Goal: Task Accomplishment & Management: Use online tool/utility

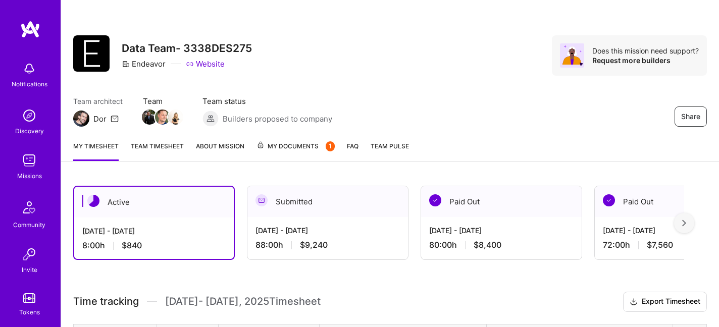
scroll to position [140, 0]
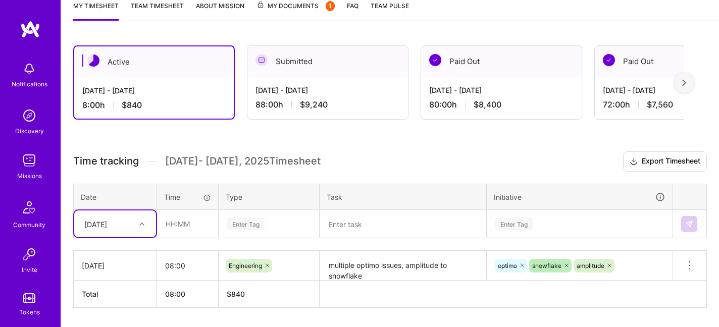
click at [158, 153] on h3 "Time tracking [DATE] - [DATE] Timesheet Export Timesheet" at bounding box center [390, 161] width 634 height 20
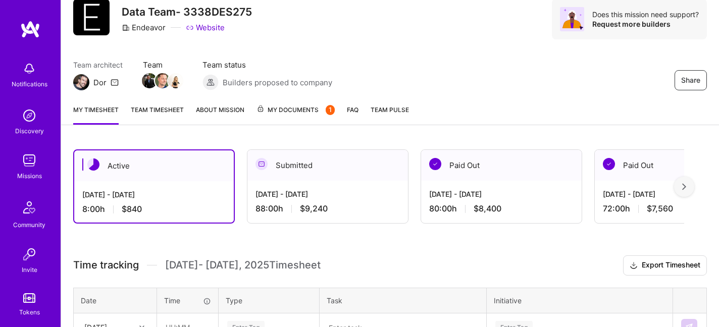
scroll to position [127, 0]
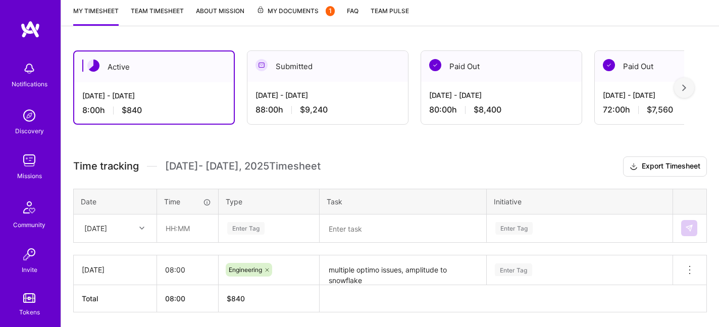
scroll to position [157, 0]
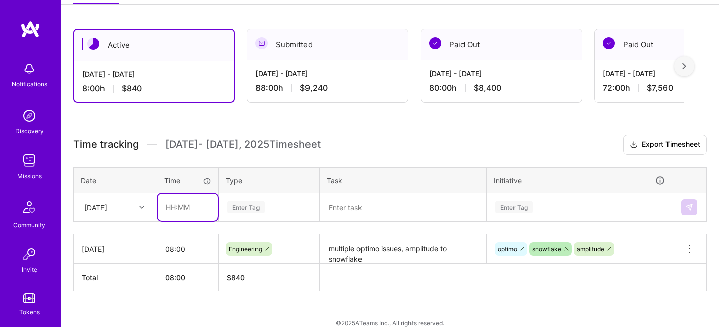
click at [182, 215] on input "text" at bounding box center [188, 207] width 60 height 27
type input "08:00"
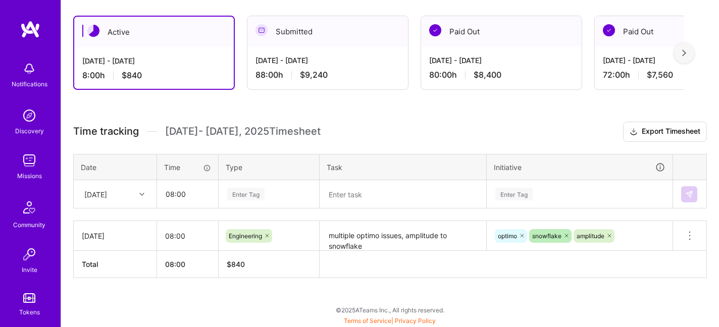
click at [228, 208] on div "Enter Tag" at bounding box center [268, 194] width 99 height 26
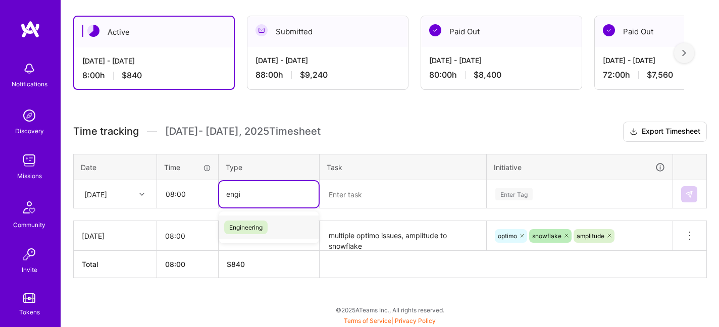
type input "engine"
click at [247, 223] on span "Engineering" at bounding box center [245, 228] width 43 height 14
click at [344, 185] on textarea at bounding box center [403, 194] width 165 height 26
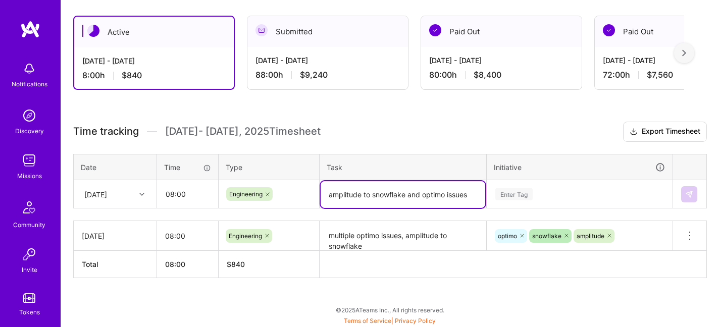
type textarea "amplitude to snowflake and optimo issues"
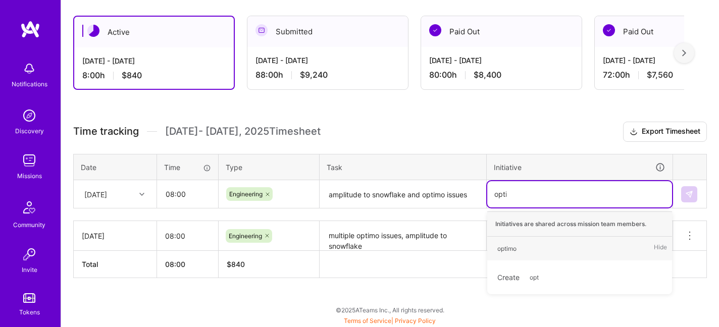
type input "optimo"
click at [496, 243] on span "optimo" at bounding box center [506, 249] width 29 height 14
type input "snow"
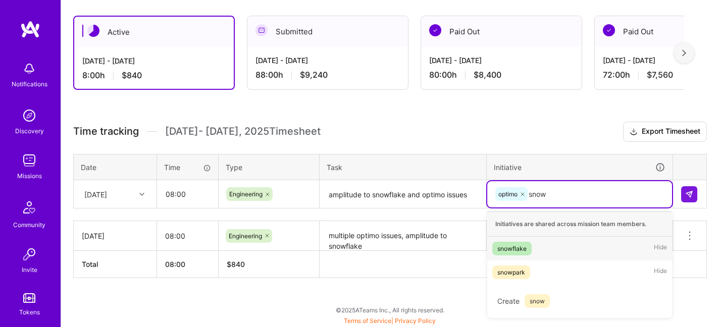
click at [516, 240] on div "snowflake Hide" at bounding box center [579, 249] width 185 height 24
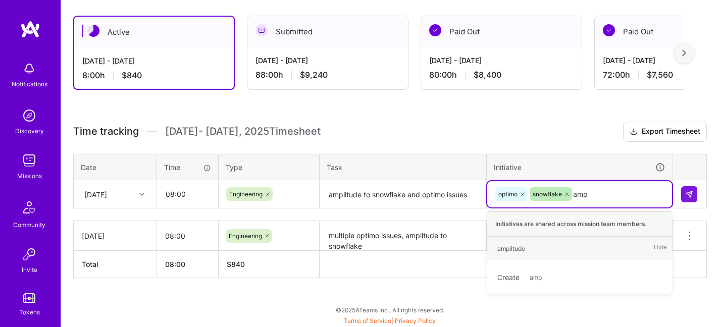
type input "ampl"
click at [523, 253] on div "amplitude" at bounding box center [511, 248] width 28 height 11
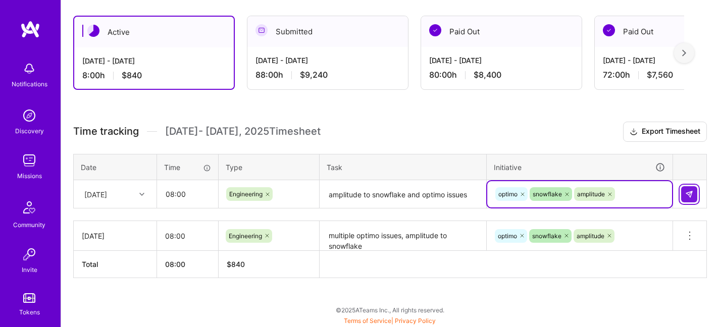
click at [689, 196] on img at bounding box center [689, 194] width 8 height 8
